Goal: Information Seeking & Learning: Learn about a topic

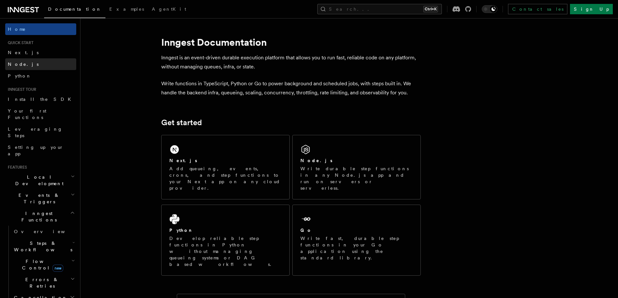
click at [12, 59] on link "Node.js" at bounding box center [40, 64] width 71 height 12
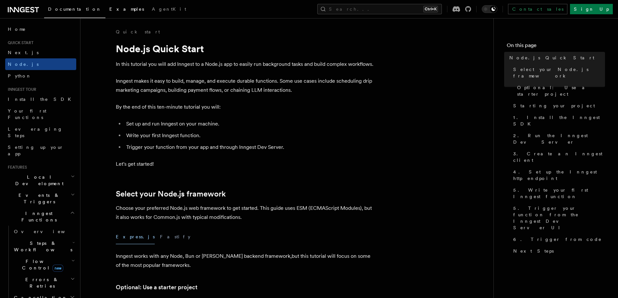
click at [109, 9] on span "Examples" at bounding box center [126, 8] width 35 height 5
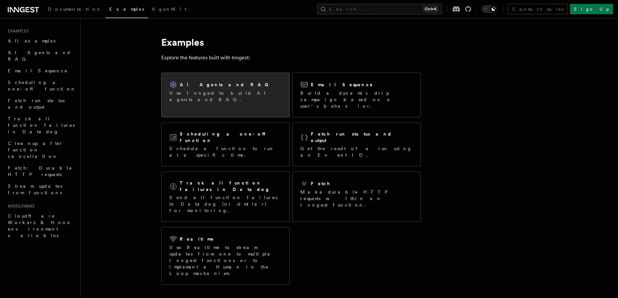
click at [228, 91] on p "Use Inngest to build AI agents and RAG." at bounding box center [225, 96] width 112 height 13
